Goal: Browse casually

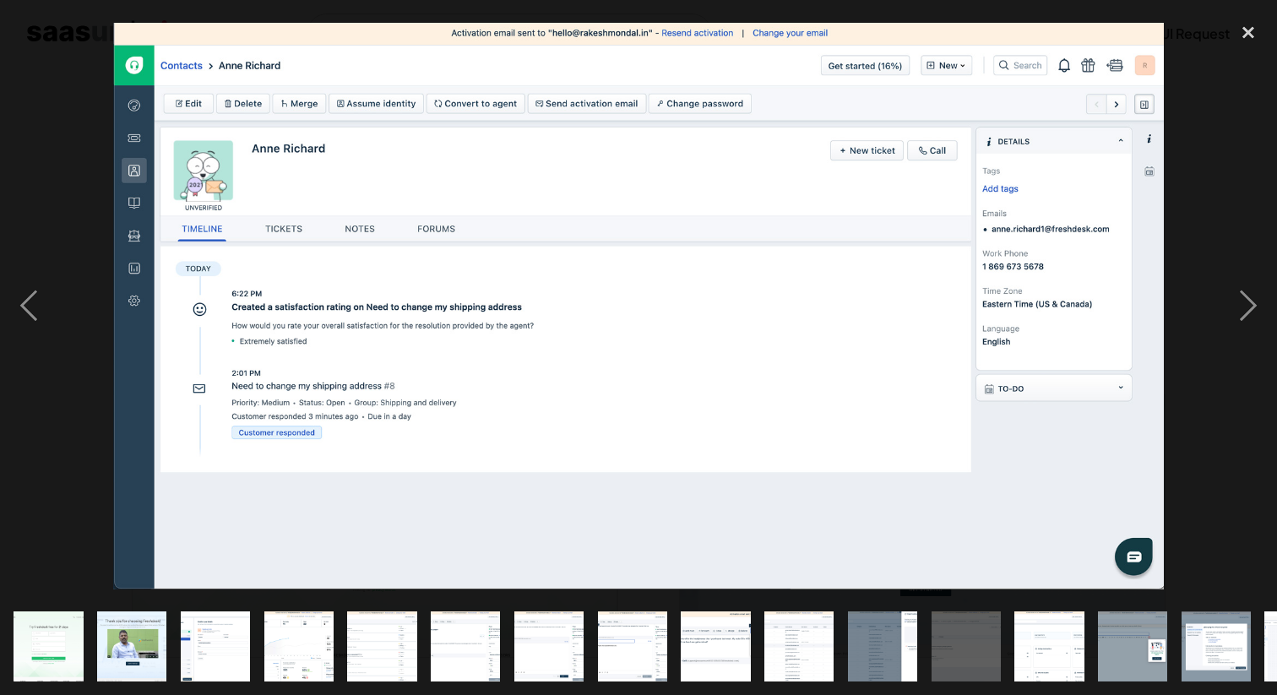
scroll to position [1770, 0]
click at [1261, 306] on div "next image" at bounding box center [1248, 306] width 57 height 584
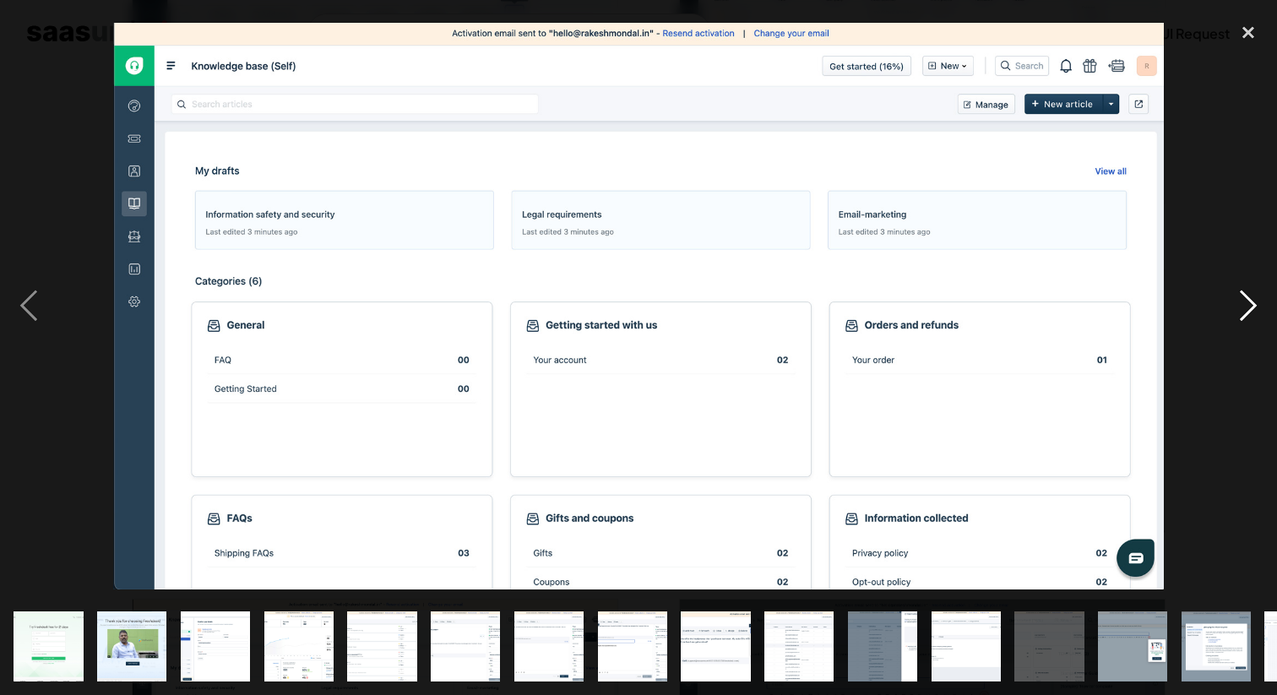
click at [1261, 306] on div "next image" at bounding box center [1248, 306] width 57 height 584
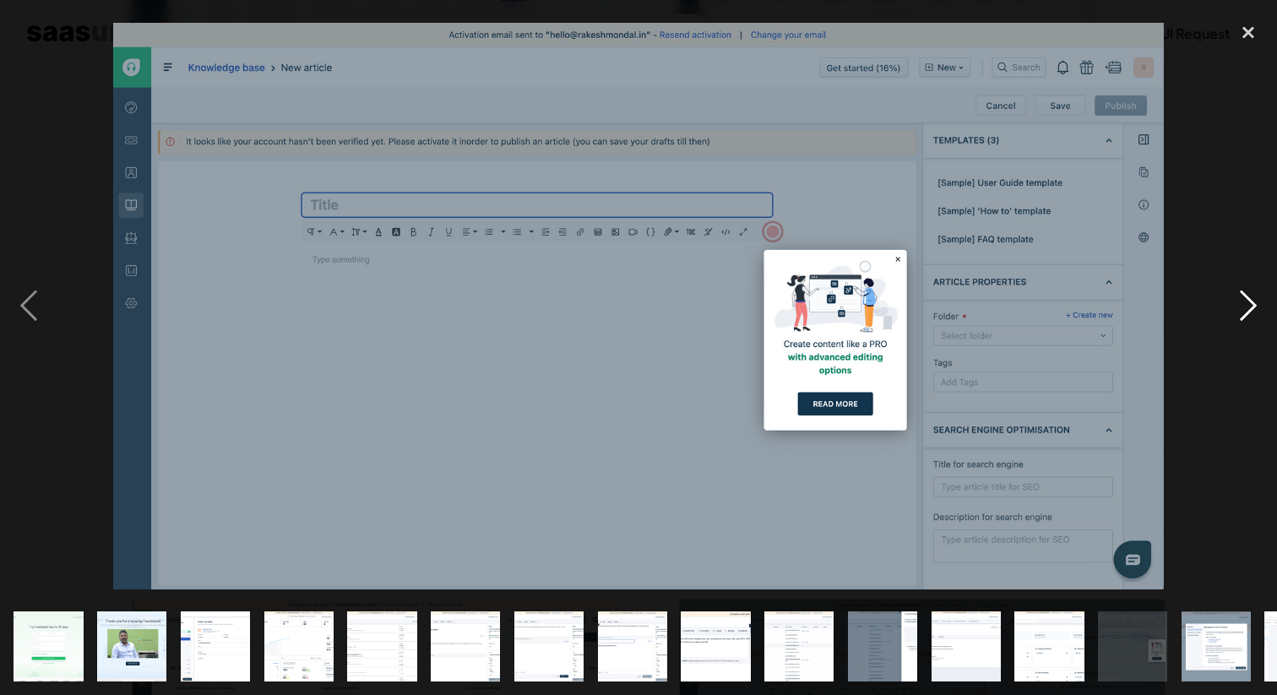
click at [1241, 313] on div "next image" at bounding box center [1248, 306] width 57 height 584
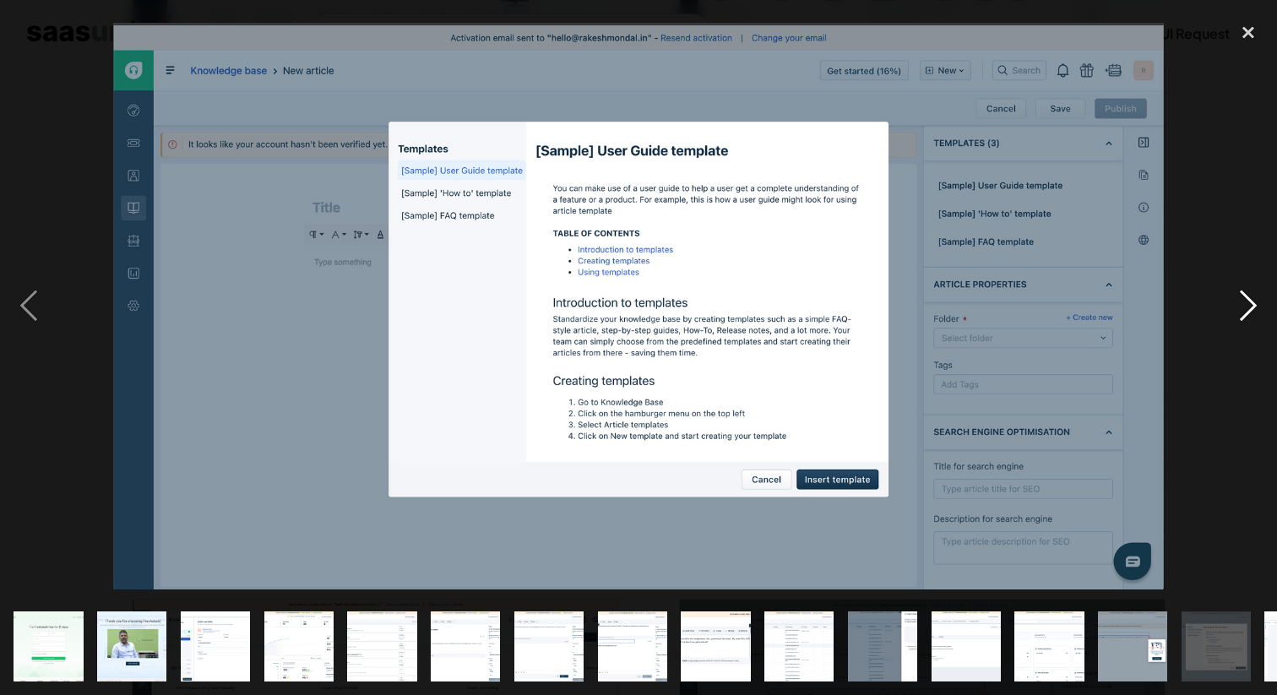
click at [1241, 313] on div "next image" at bounding box center [1248, 306] width 57 height 584
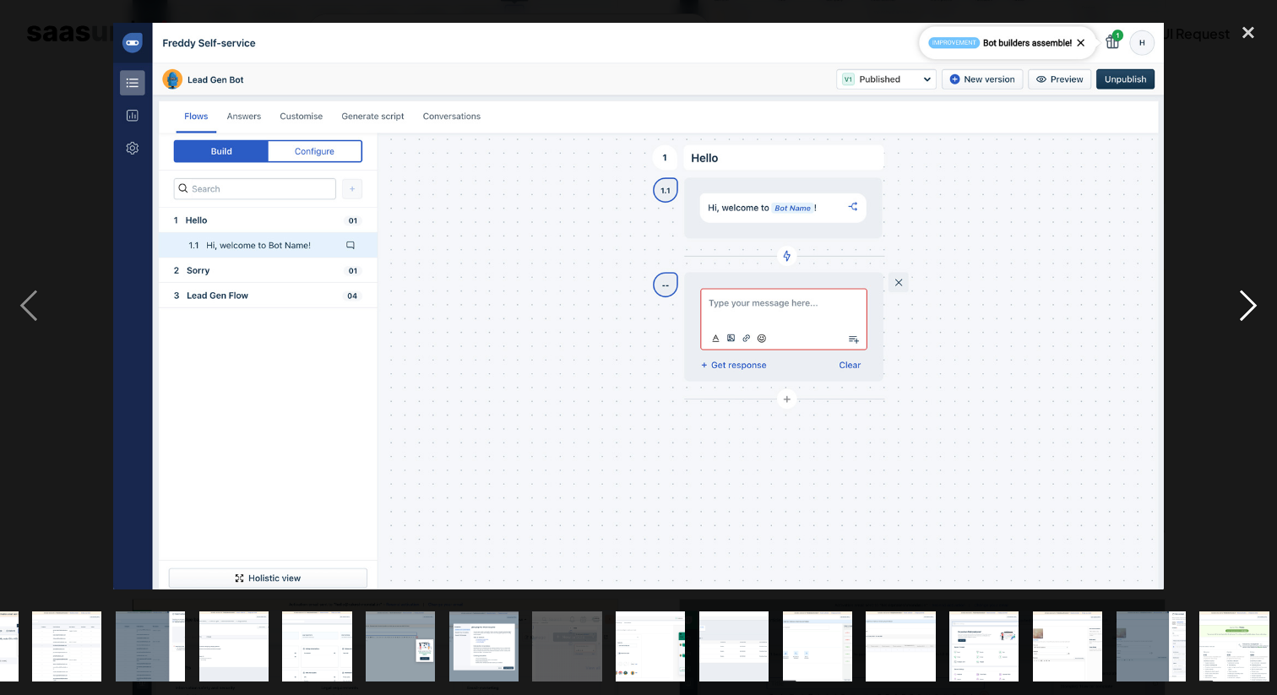
scroll to position [0, 738]
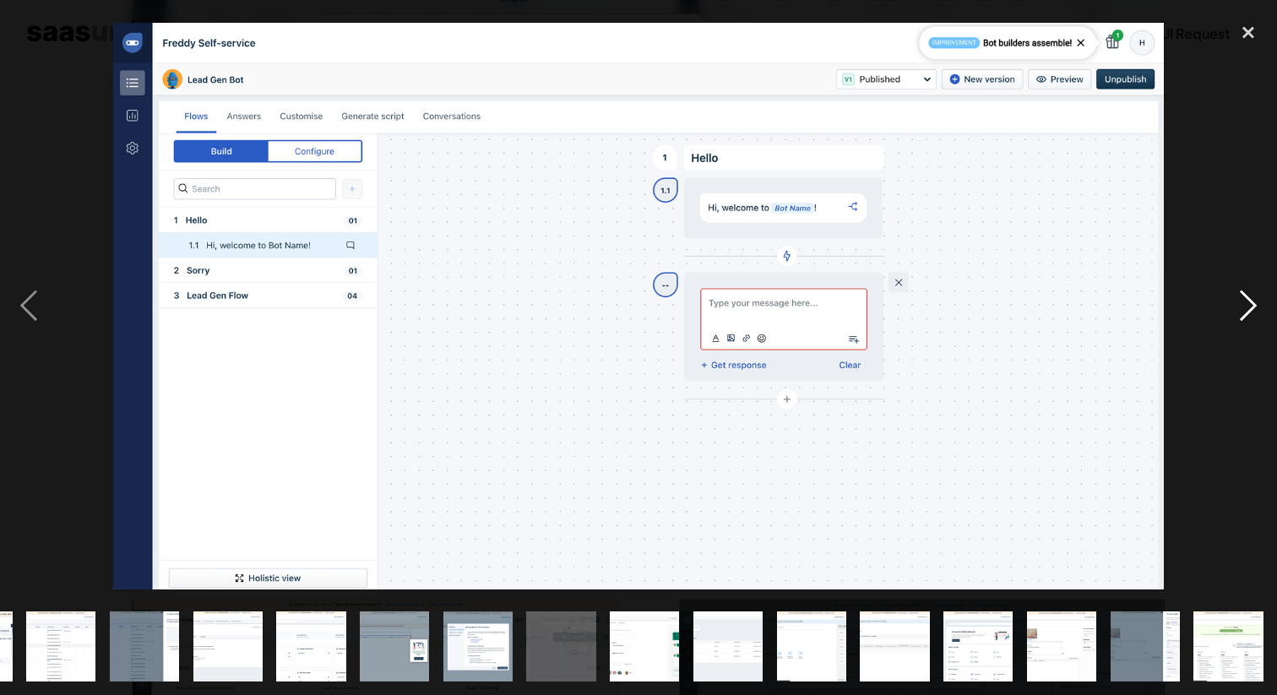
click at [1241, 313] on div "next image" at bounding box center [1248, 306] width 57 height 584
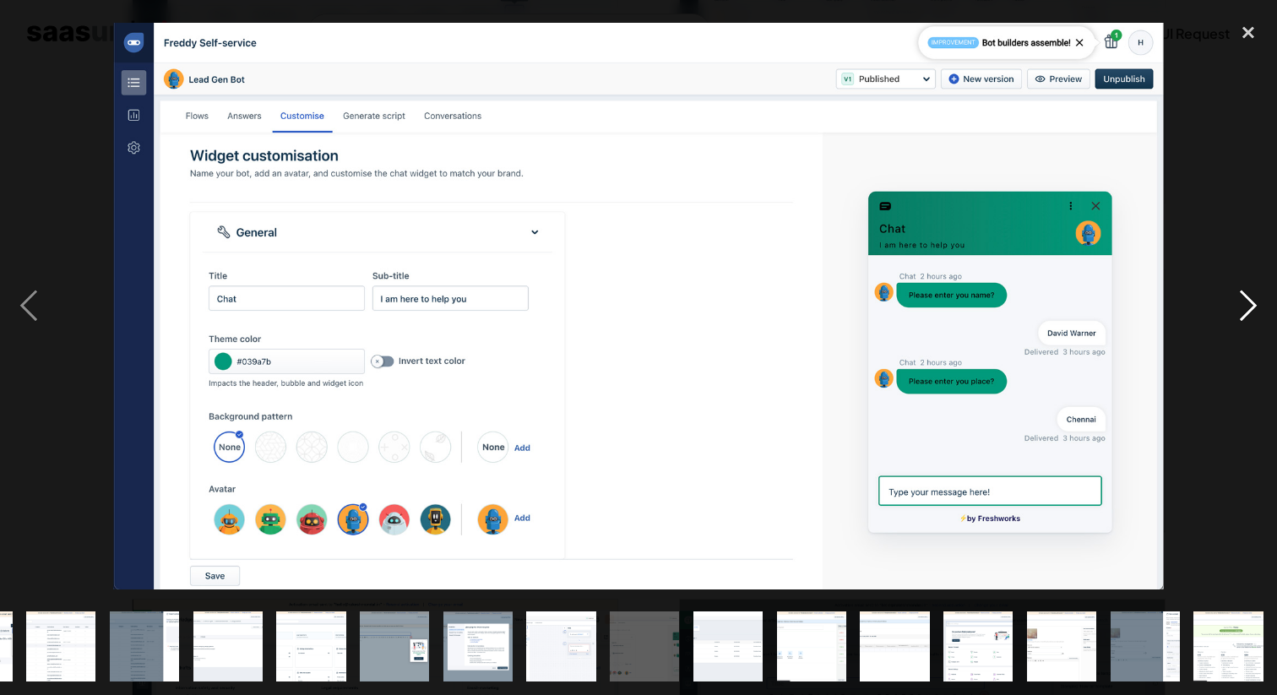
click at [1241, 313] on div "next image" at bounding box center [1248, 306] width 57 height 584
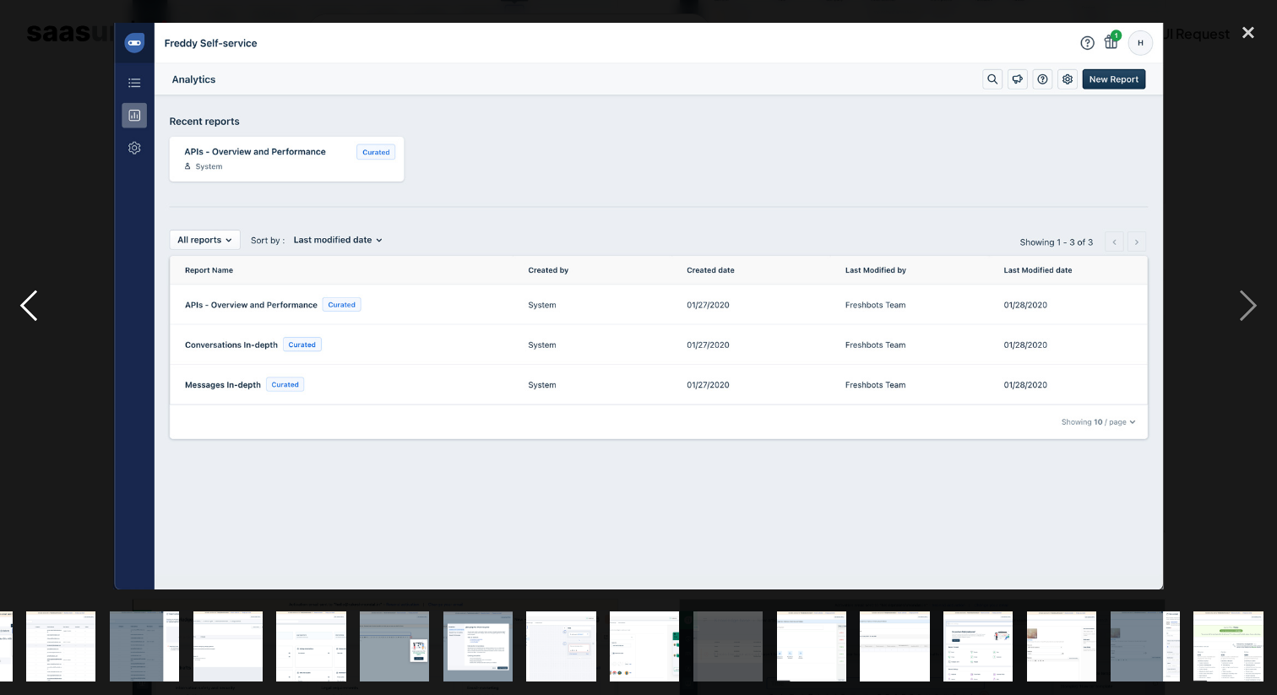
click at [24, 297] on div "previous image" at bounding box center [28, 306] width 57 height 584
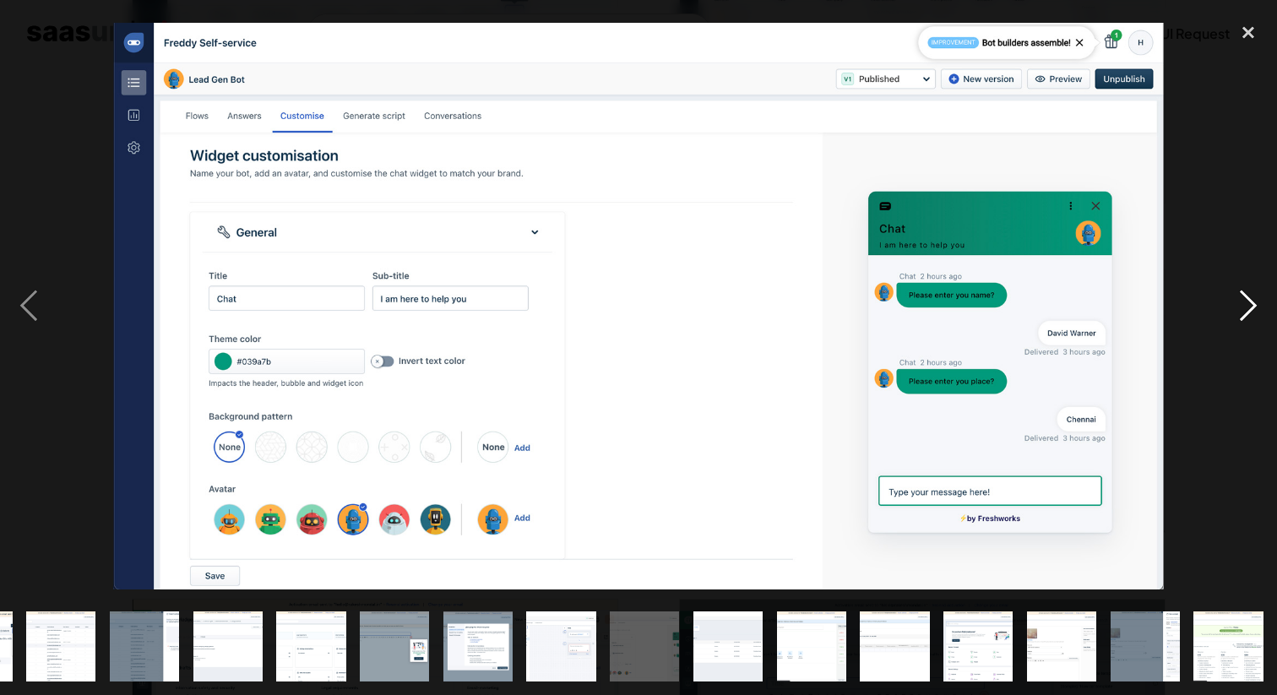
click at [1234, 304] on div "next image" at bounding box center [1248, 306] width 57 height 584
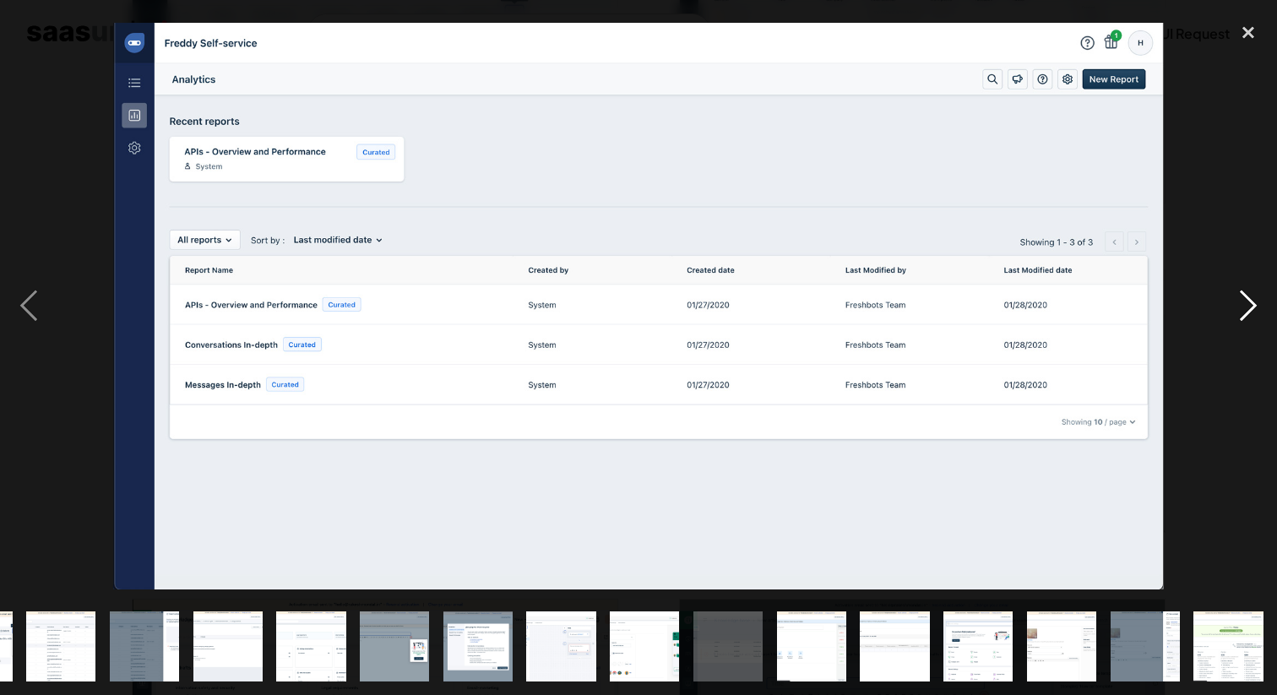
click at [1234, 304] on div "next image" at bounding box center [1248, 306] width 57 height 584
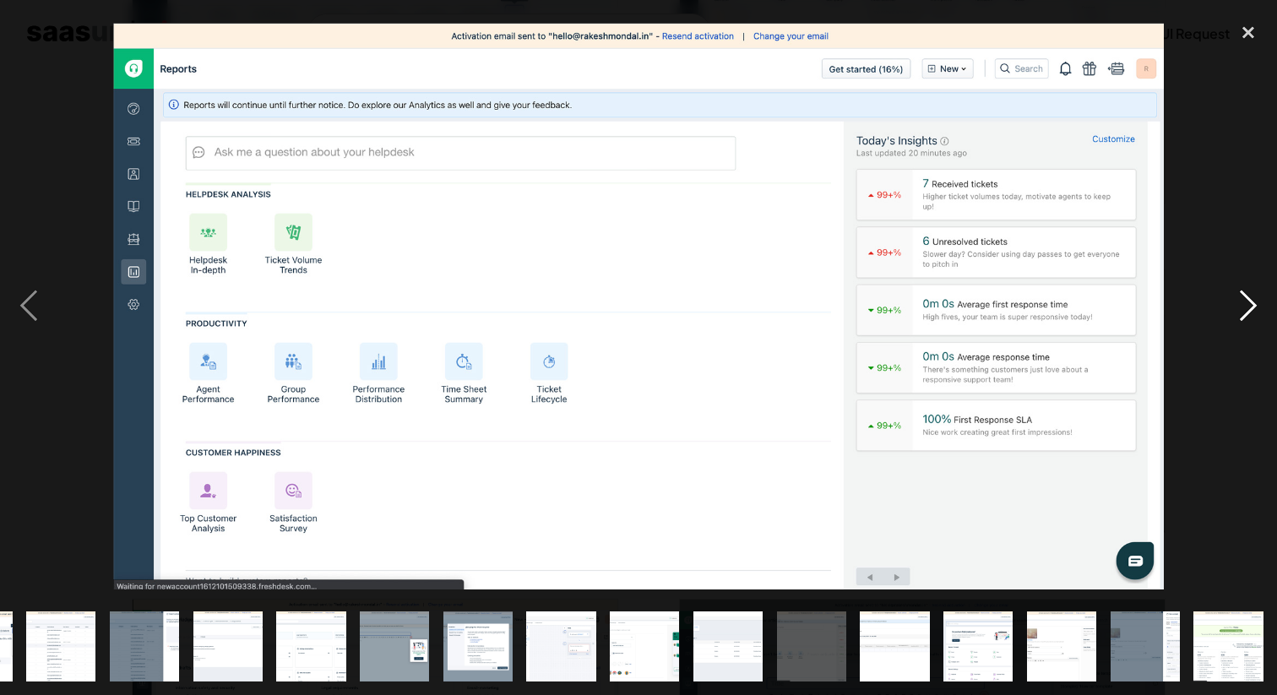
click at [1234, 304] on div "next image" at bounding box center [1248, 306] width 57 height 584
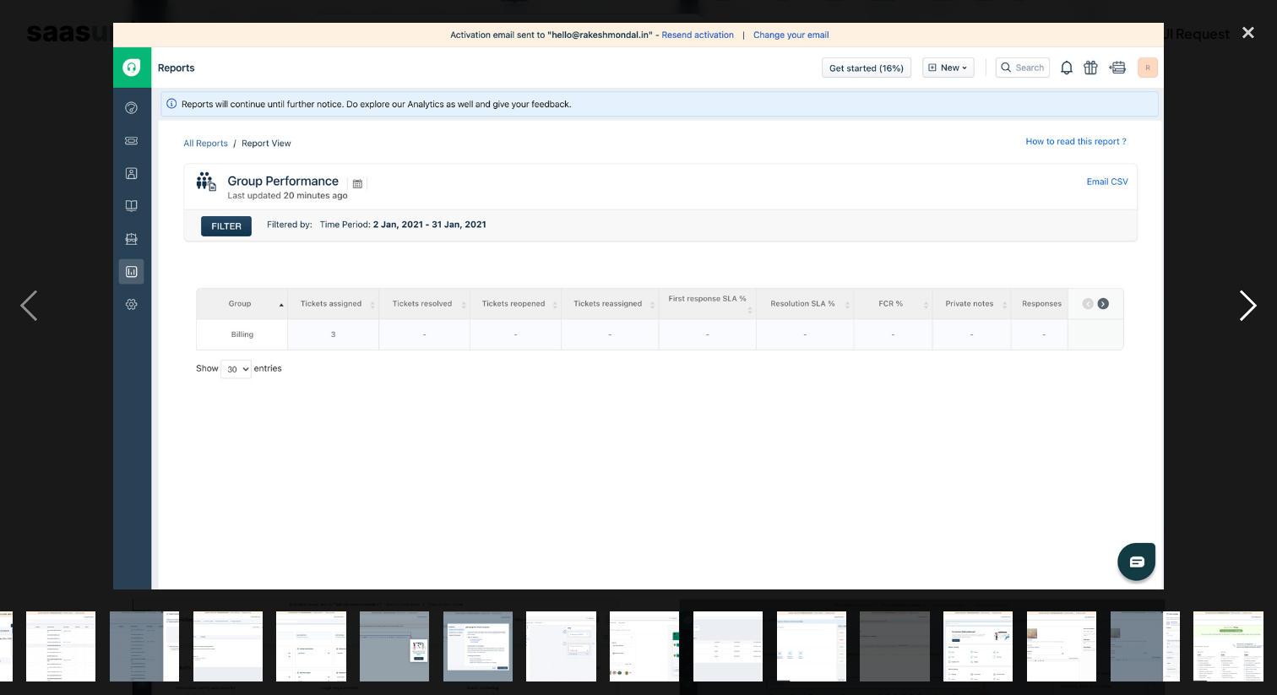
click at [1234, 304] on div "next image" at bounding box center [1248, 306] width 57 height 584
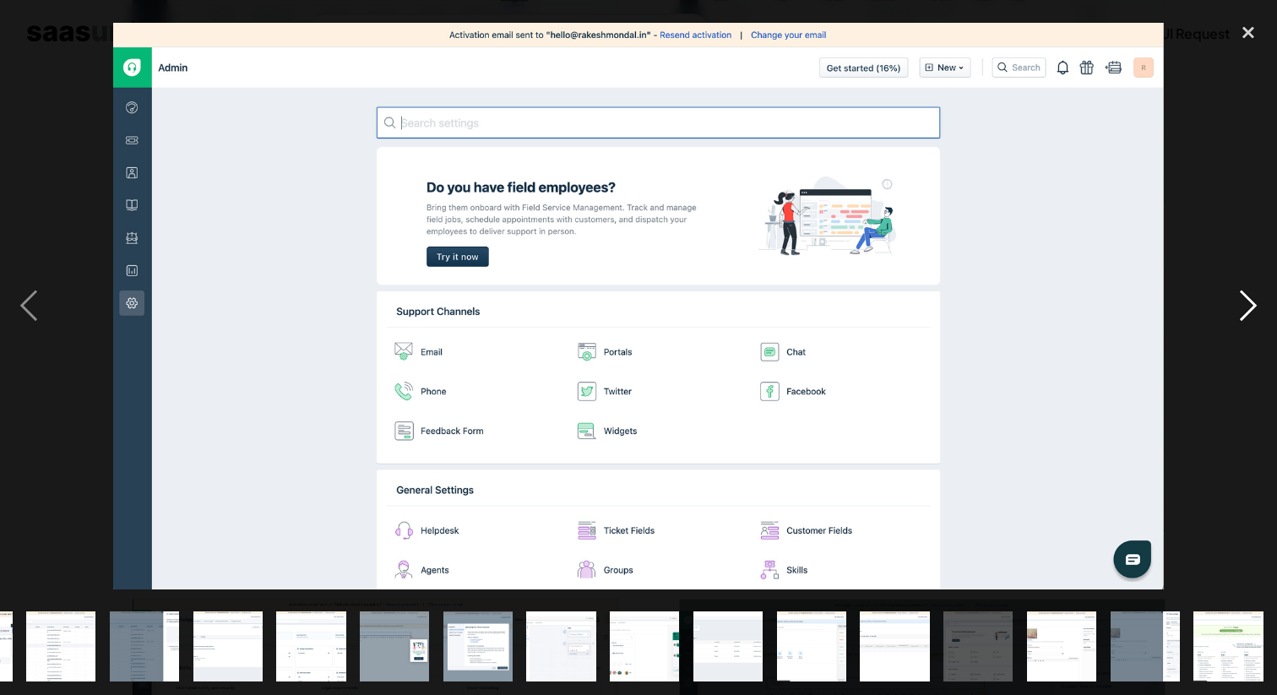
click at [1233, 304] on div "next image" at bounding box center [1248, 306] width 57 height 584
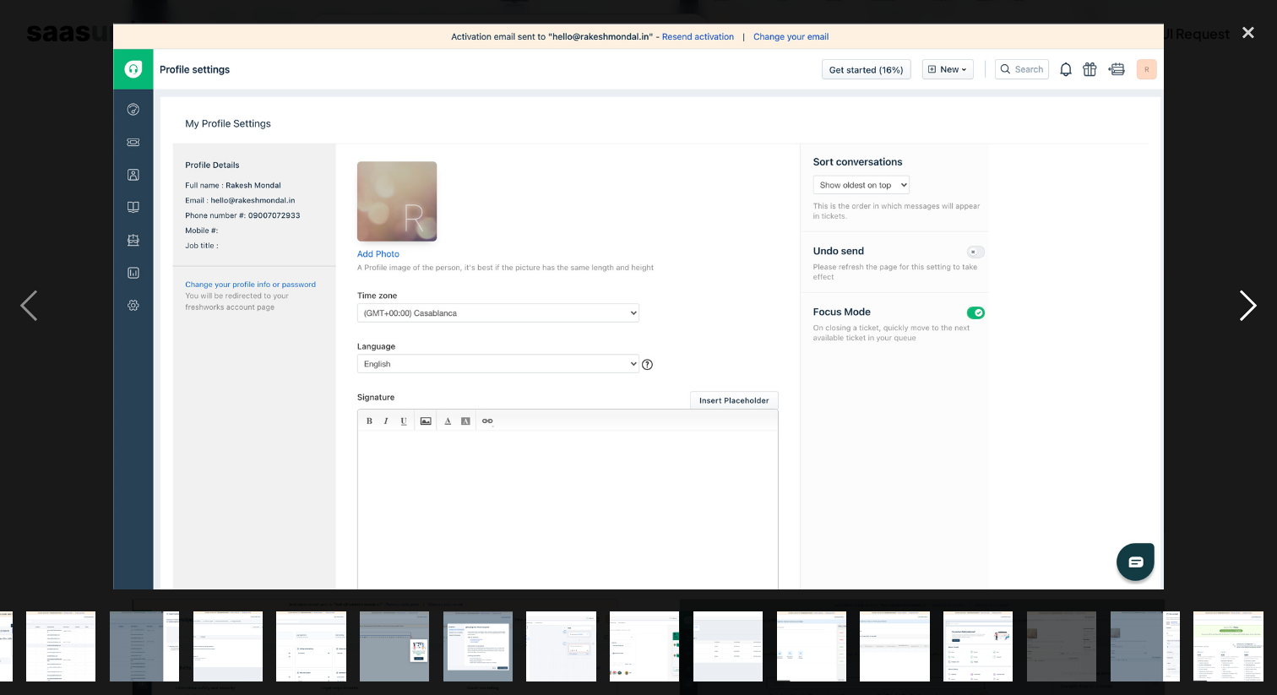
click at [1233, 304] on div "next image" at bounding box center [1248, 306] width 57 height 584
